Goal: Transaction & Acquisition: Purchase product/service

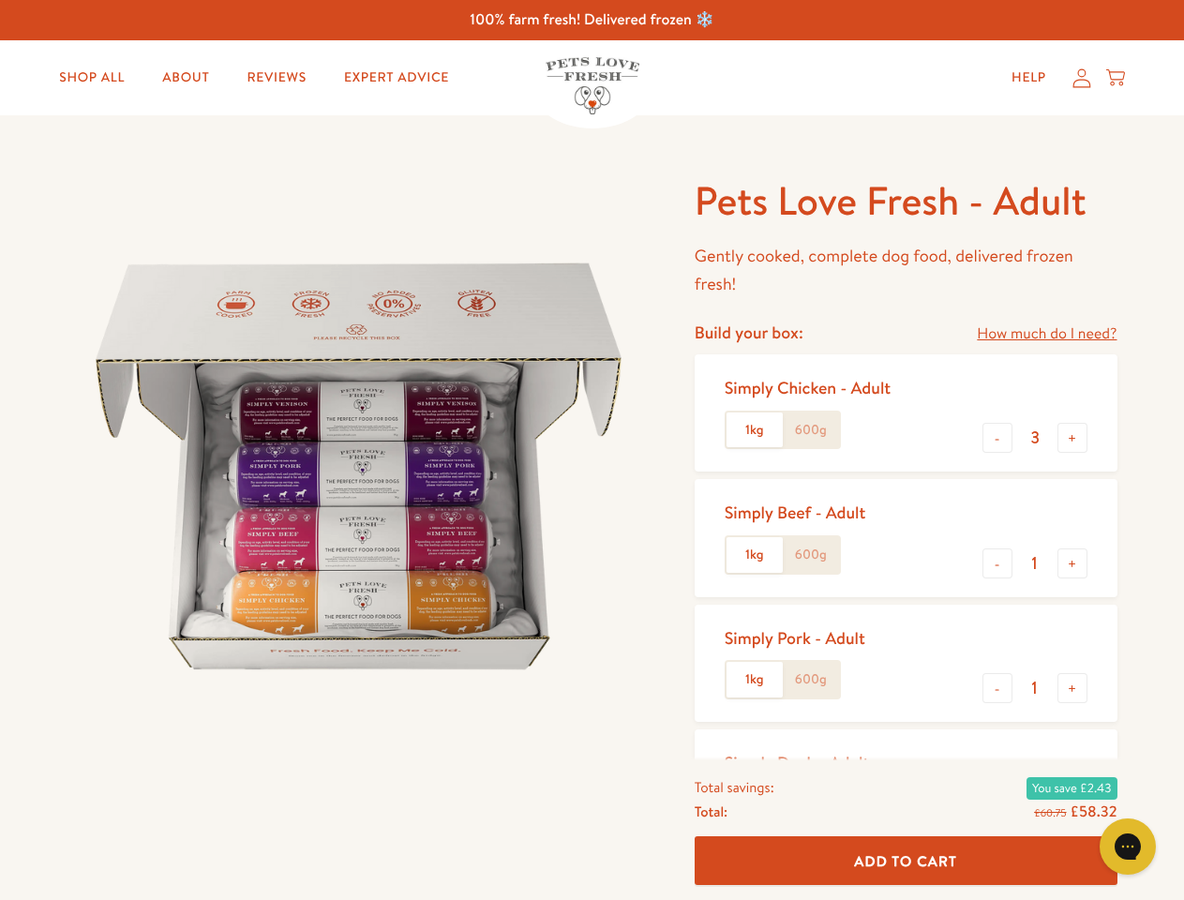
click at [591, 450] on img at bounding box center [358, 466] width 582 height 582
click at [1046, 334] on link "How much do I need?" at bounding box center [1046, 333] width 140 height 25
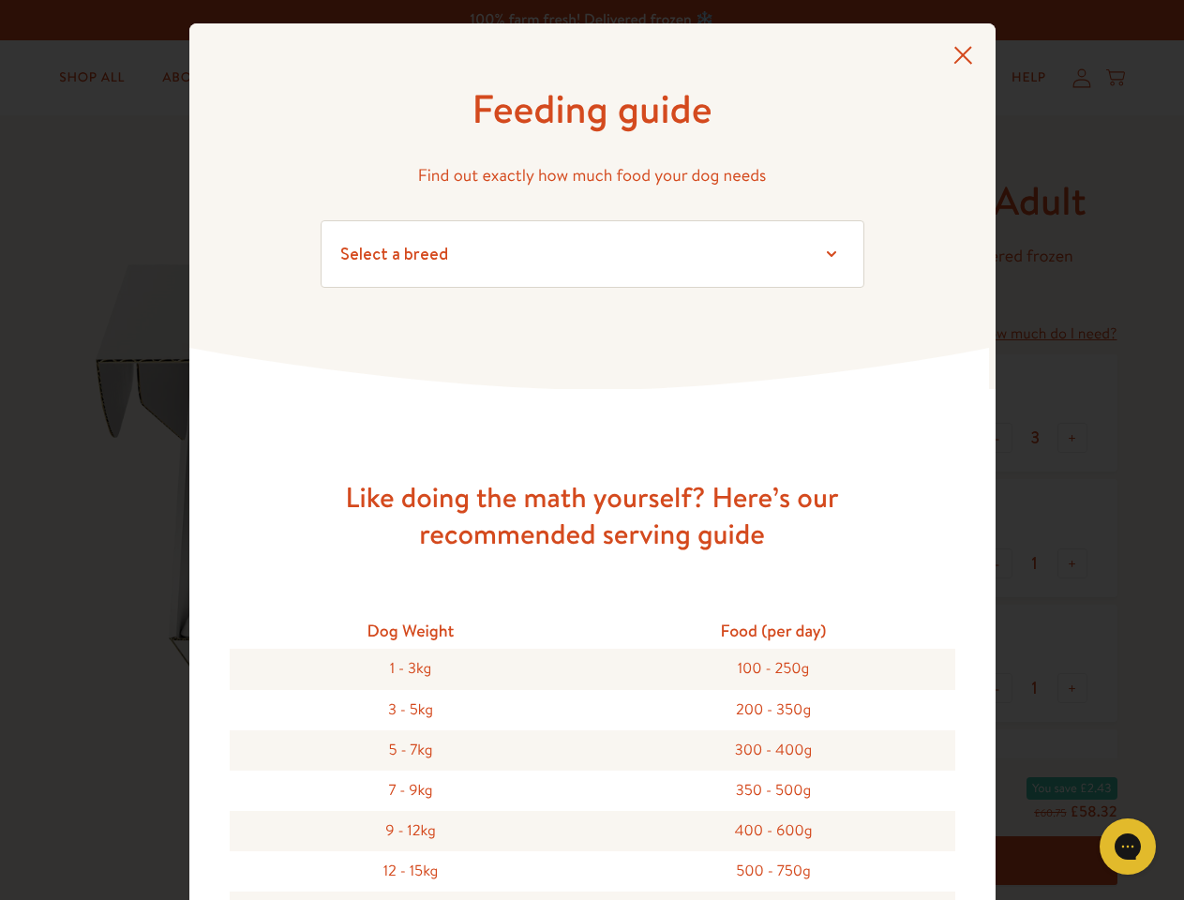
click at [997, 438] on div "Feeding guide Find out exactly how much food your dog needs Select a breed Affe…" at bounding box center [592, 450] width 1184 height 900
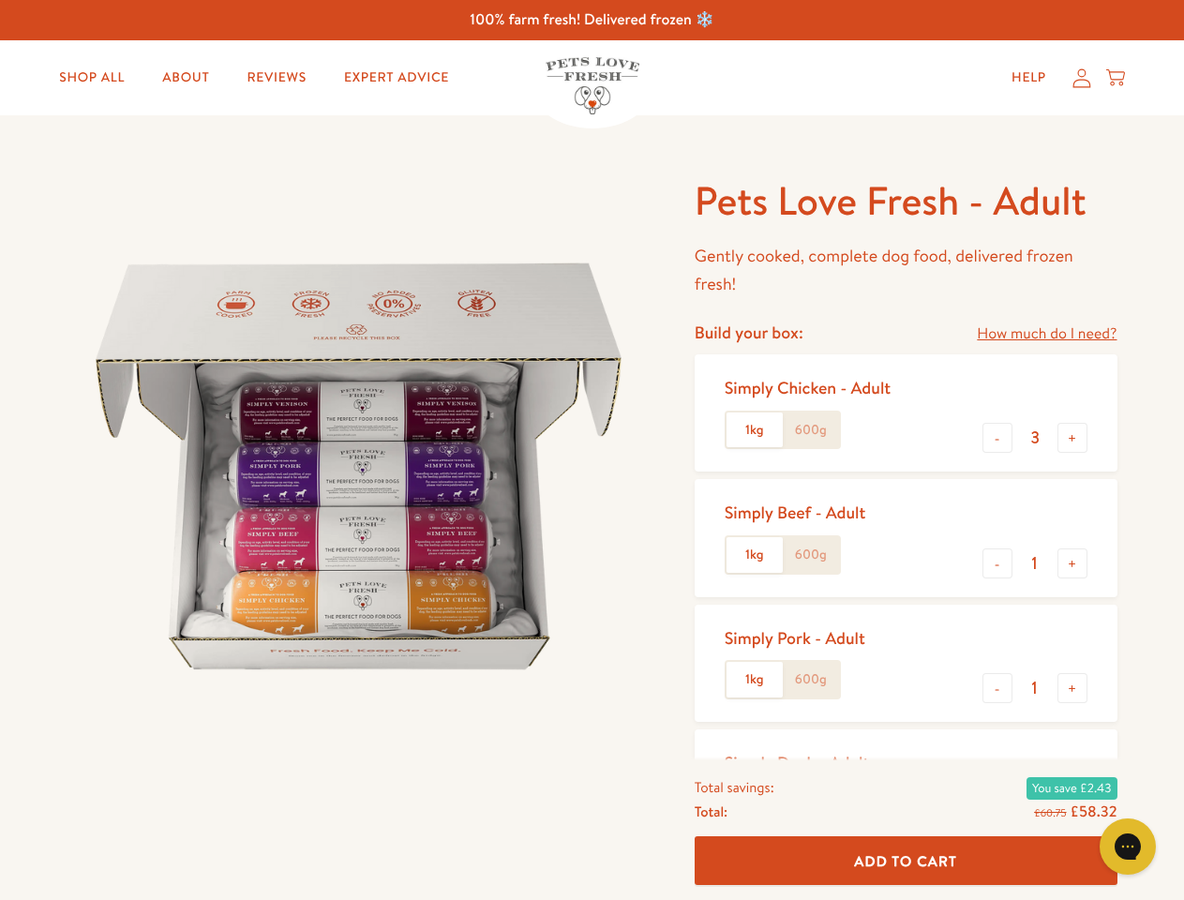
click at [1072, 438] on button "+" at bounding box center [1072, 438] width 30 height 30
type input "4"
click at [997, 563] on button "-" at bounding box center [997, 563] width 30 height 30
click at [1072, 563] on button "+" at bounding box center [1072, 563] width 30 height 30
type input "1"
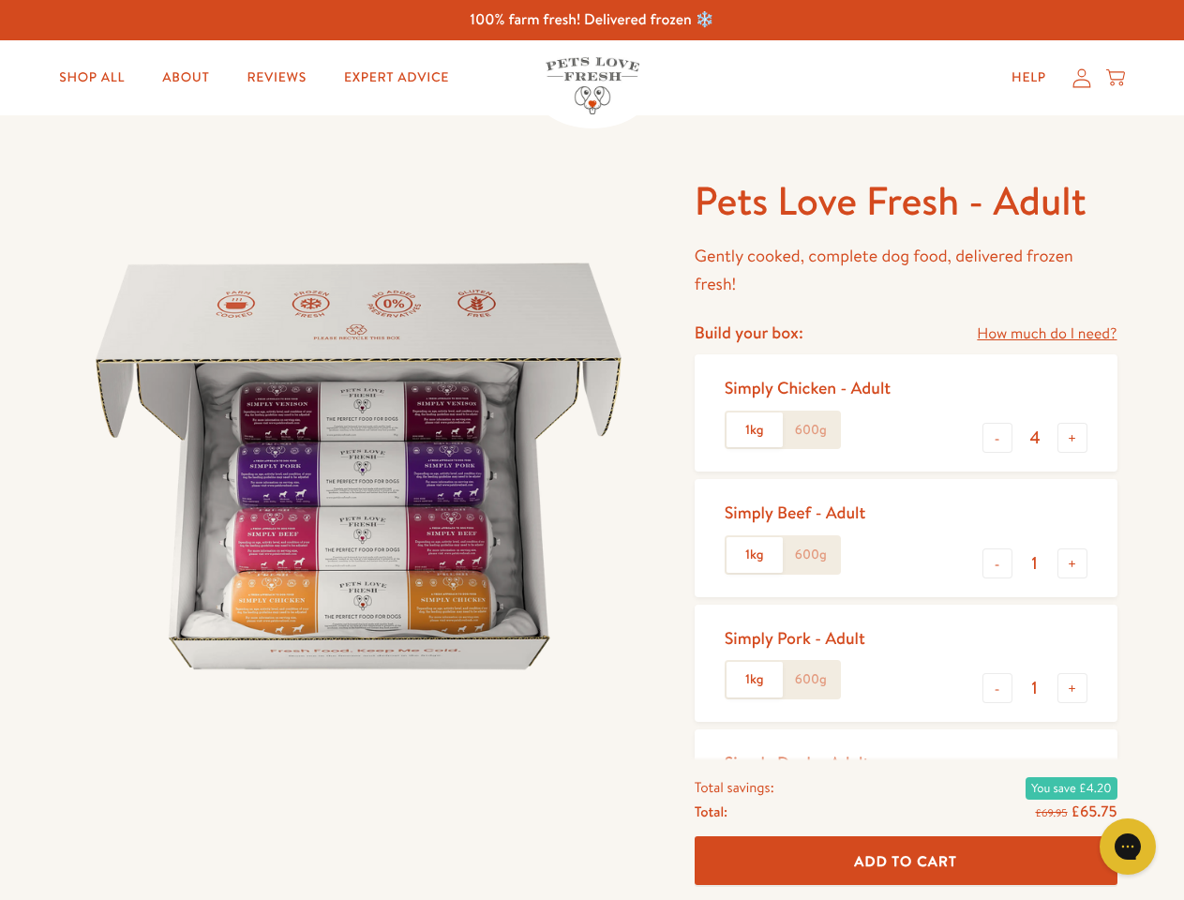
click at [997, 688] on button "-" at bounding box center [997, 688] width 30 height 30
click at [1072, 688] on button "+" at bounding box center [1072, 688] width 30 height 30
type input "1"
click at [905, 860] on span "Add To Cart" at bounding box center [905, 860] width 103 height 20
